Goal: Book appointment/travel/reservation

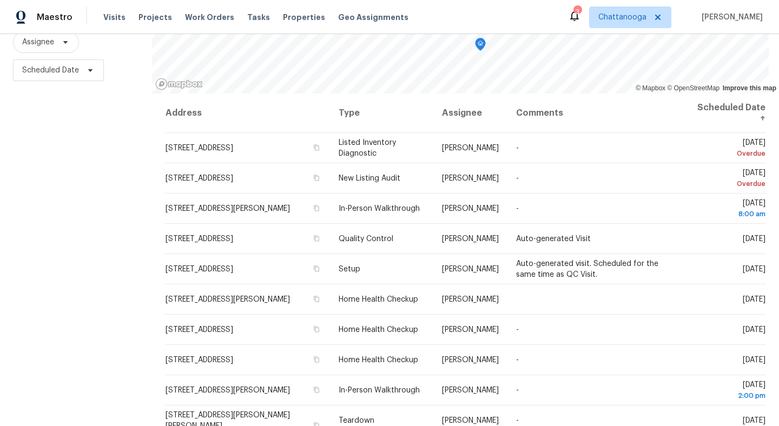
scroll to position [143, 0]
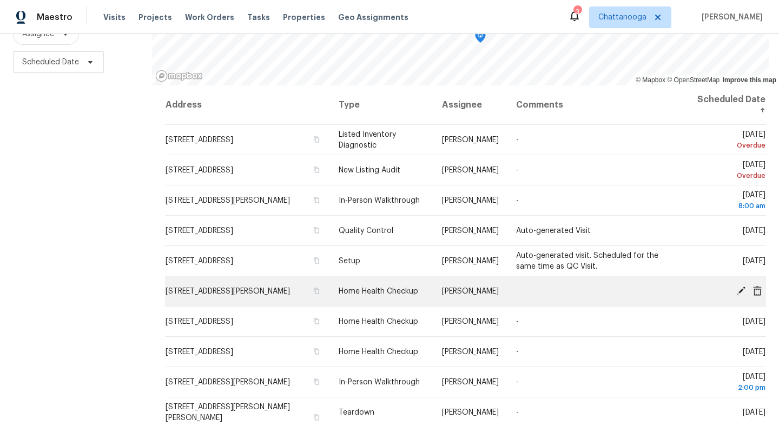
click at [741, 288] on icon at bounding box center [742, 291] width 10 height 10
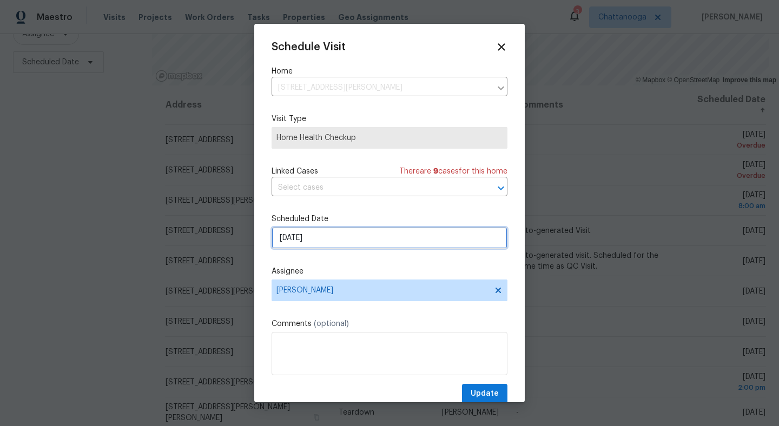
click at [459, 231] on input "[DATE]" at bounding box center [390, 238] width 236 height 22
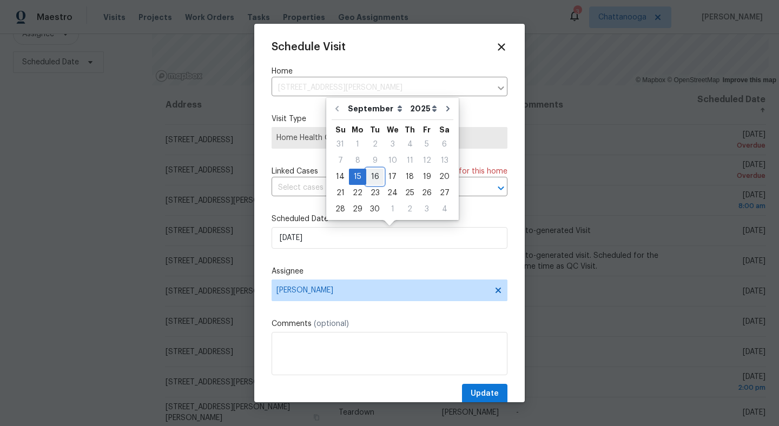
click at [375, 172] on div "16" at bounding box center [374, 176] width 17 height 15
type input "[DATE]"
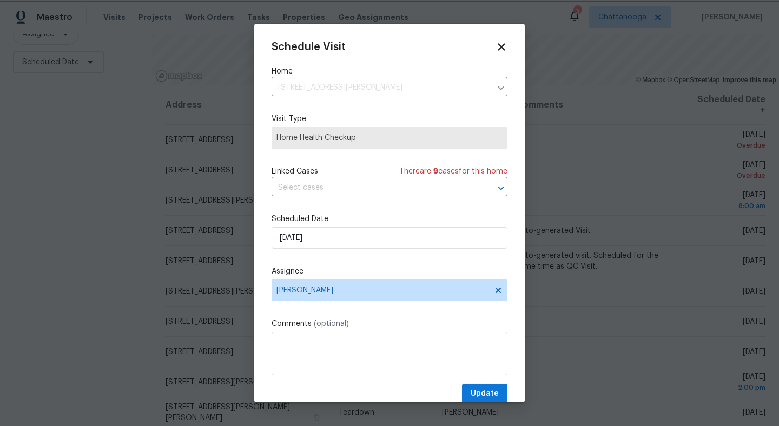
click at [731, 295] on div at bounding box center [389, 213] width 779 height 426
click at [494, 393] on span "Update" at bounding box center [485, 395] width 28 height 14
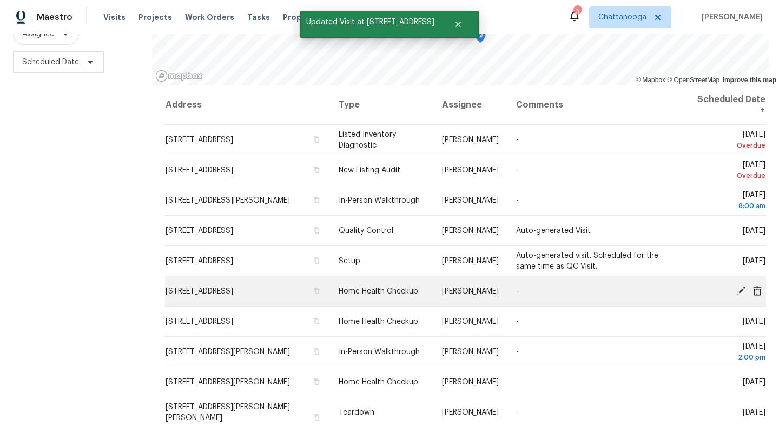
click at [743, 288] on icon at bounding box center [741, 290] width 9 height 9
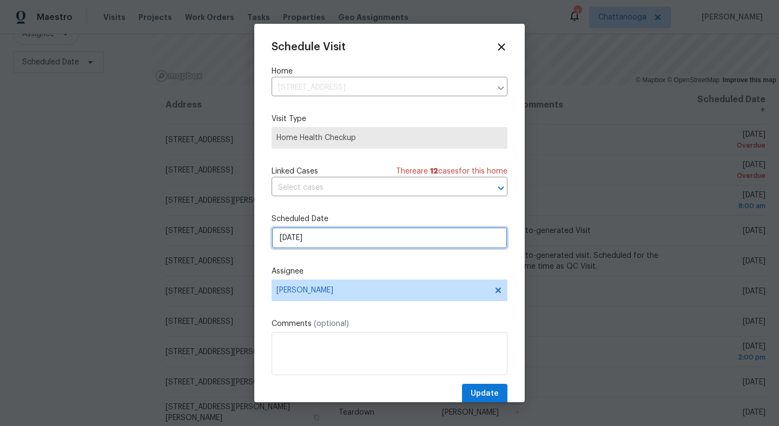
click at [403, 239] on input "[DATE]" at bounding box center [390, 238] width 236 height 22
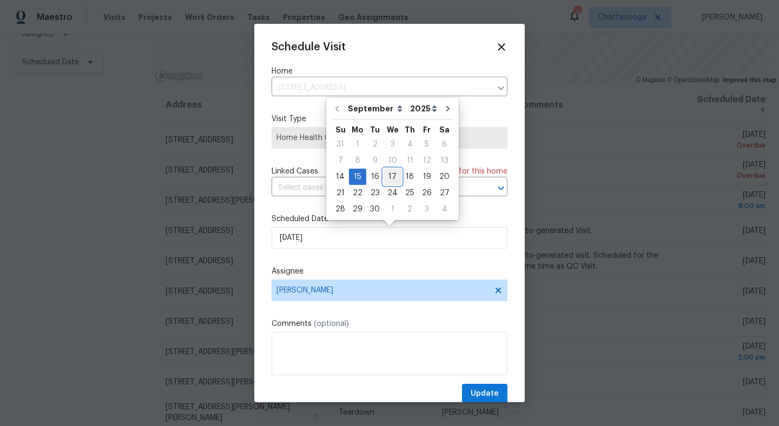
click at [390, 179] on div "17" at bounding box center [393, 176] width 18 height 15
type input "[DATE]"
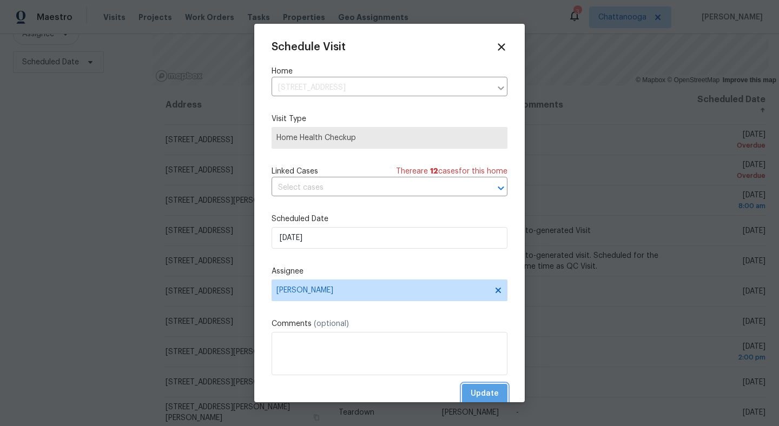
click at [493, 395] on span "Update" at bounding box center [485, 395] width 28 height 14
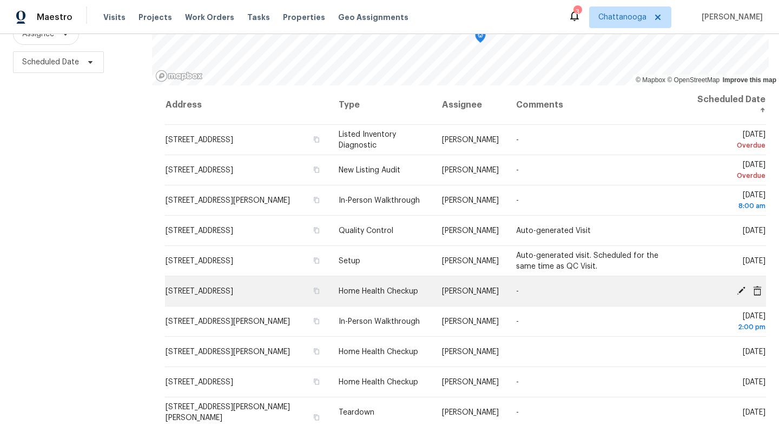
click at [742, 290] on icon at bounding box center [741, 290] width 9 height 9
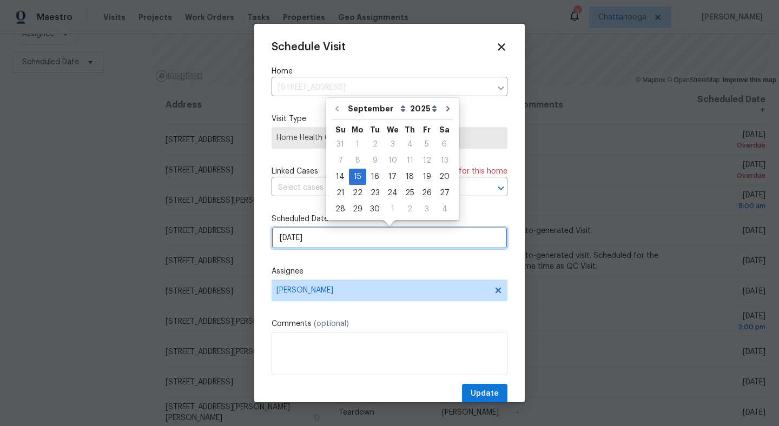
click at [365, 244] on input "[DATE]" at bounding box center [390, 238] width 236 height 22
click at [377, 175] on div "16" at bounding box center [374, 176] width 17 height 15
type input "[DATE]"
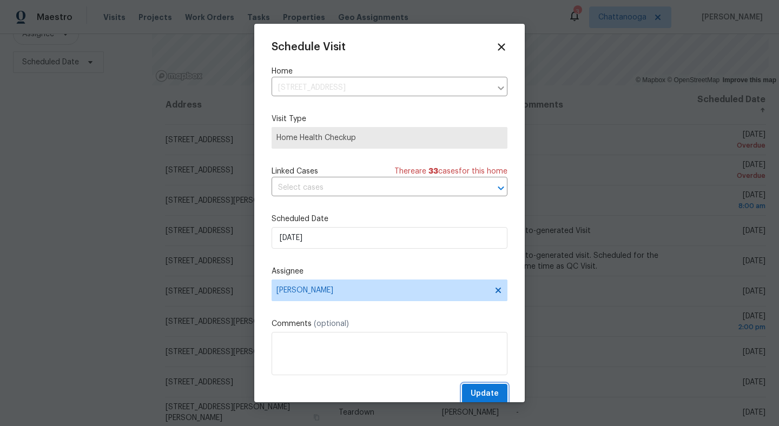
click at [491, 391] on span "Update" at bounding box center [485, 395] width 28 height 14
